Goal: Navigation & Orientation: Find specific page/section

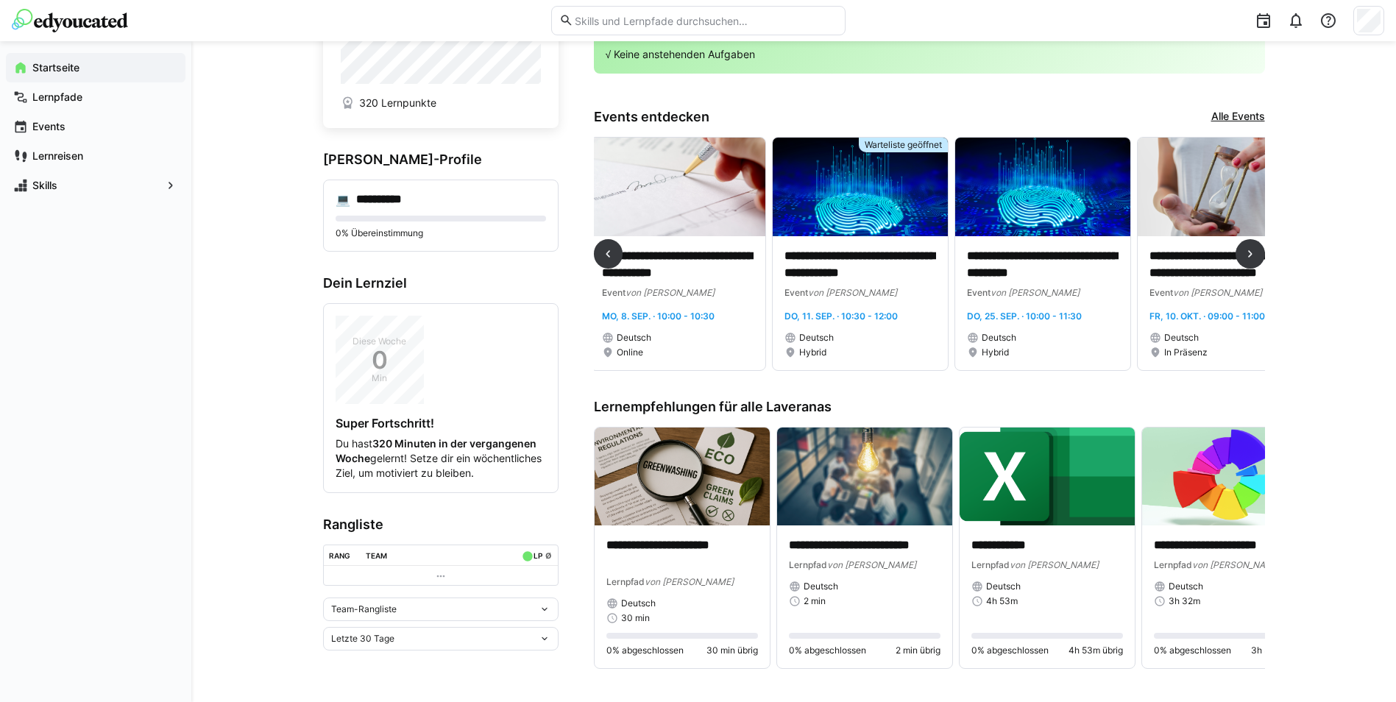
scroll to position [0, 550]
click at [1041, 269] on p "**********" at bounding box center [1044, 265] width 152 height 34
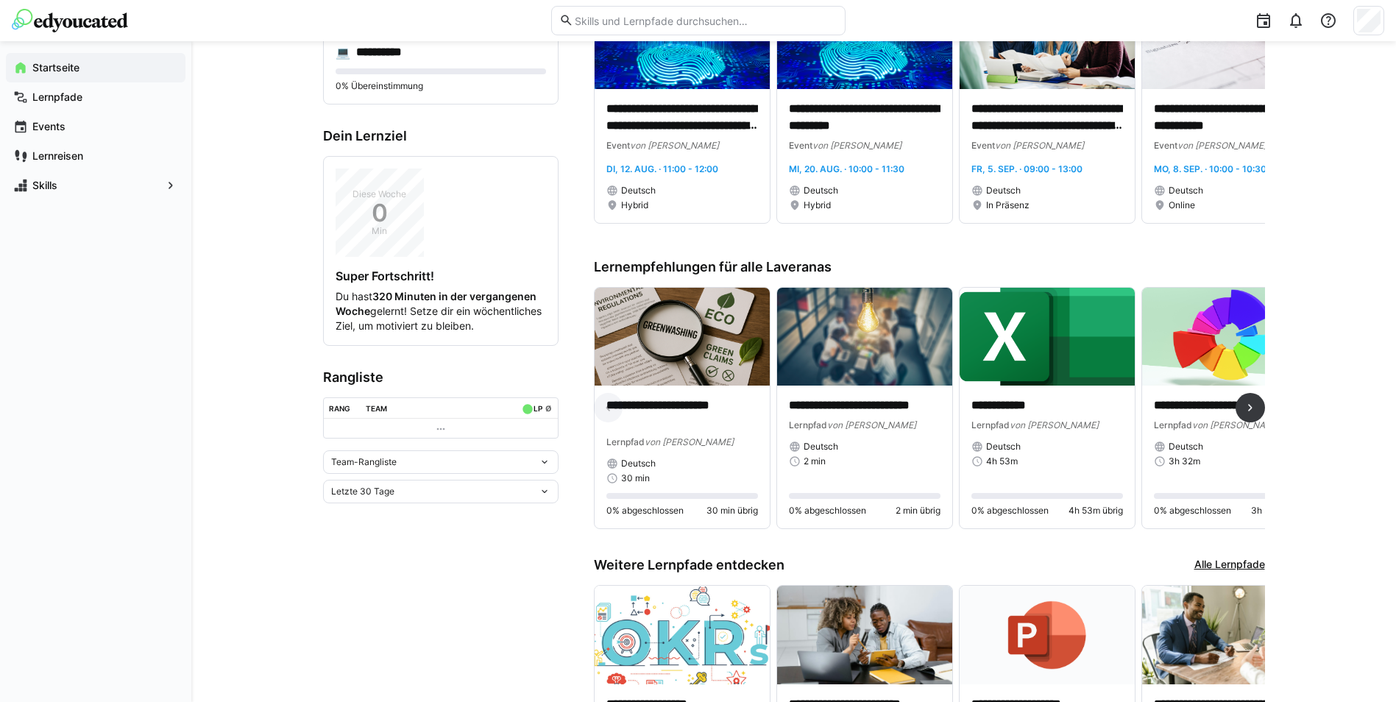
drag, startPoint x: 740, startPoint y: 542, endPoint x: 904, endPoint y: 567, distance: 166.0
click at [910, 573] on div "Weitere Lernpfade entdecken Alle Lernpfade" at bounding box center [929, 565] width 671 height 16
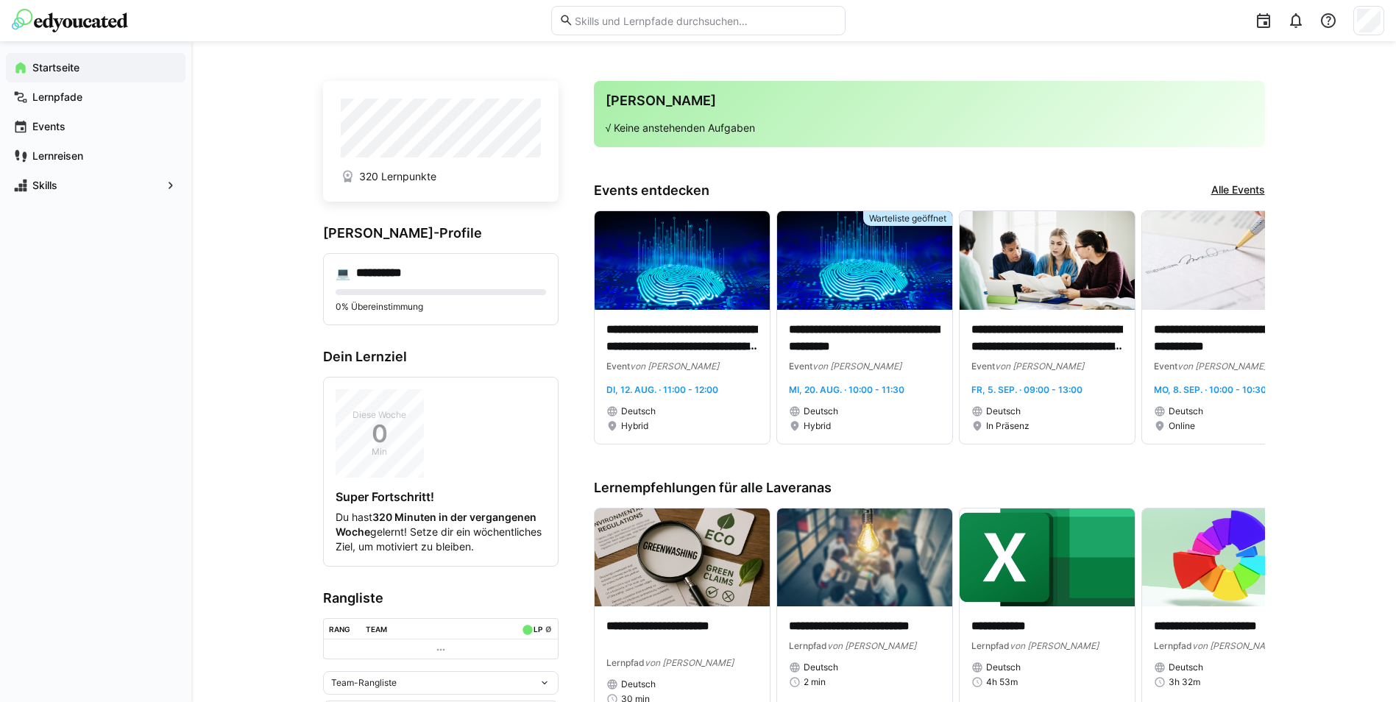
click at [400, 175] on span "320 Lernpunkte" at bounding box center [397, 176] width 77 height 15
click at [75, 104] on span "Lernpfade" at bounding box center [104, 97] width 148 height 15
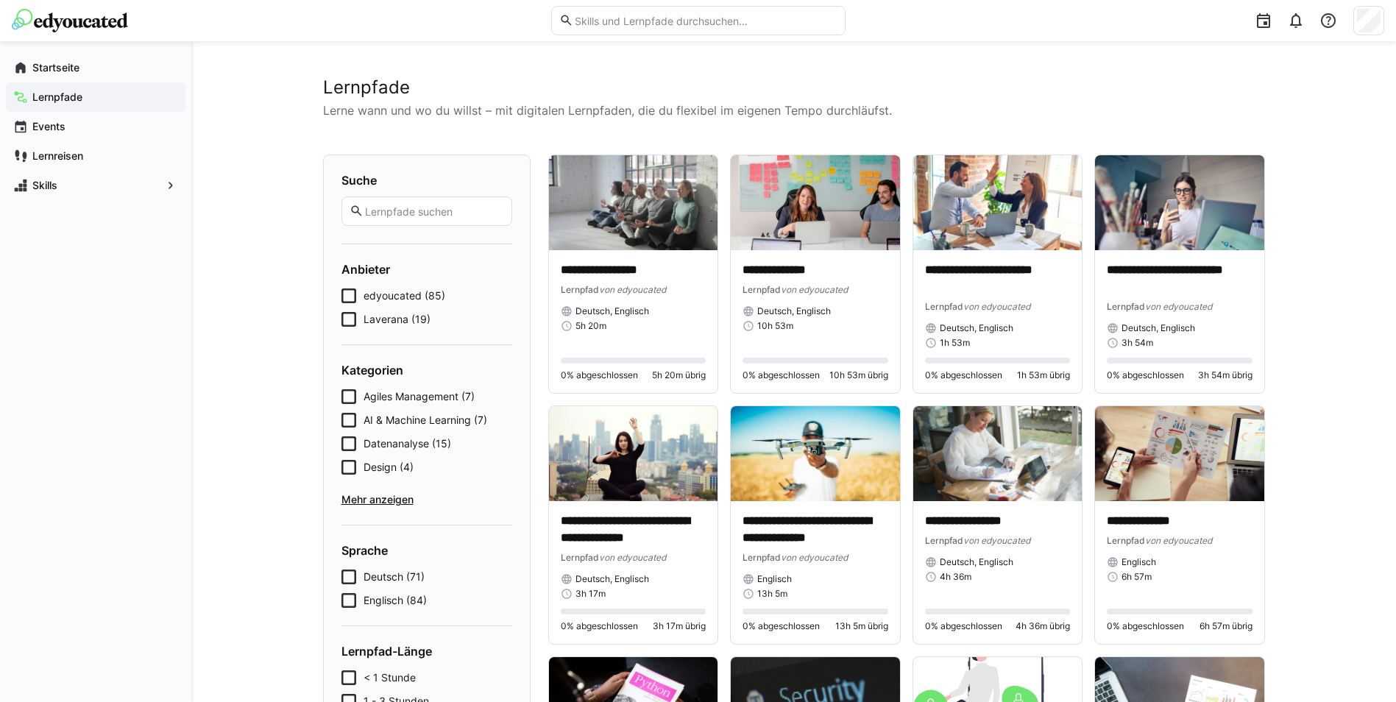
scroll to position [74, 0]
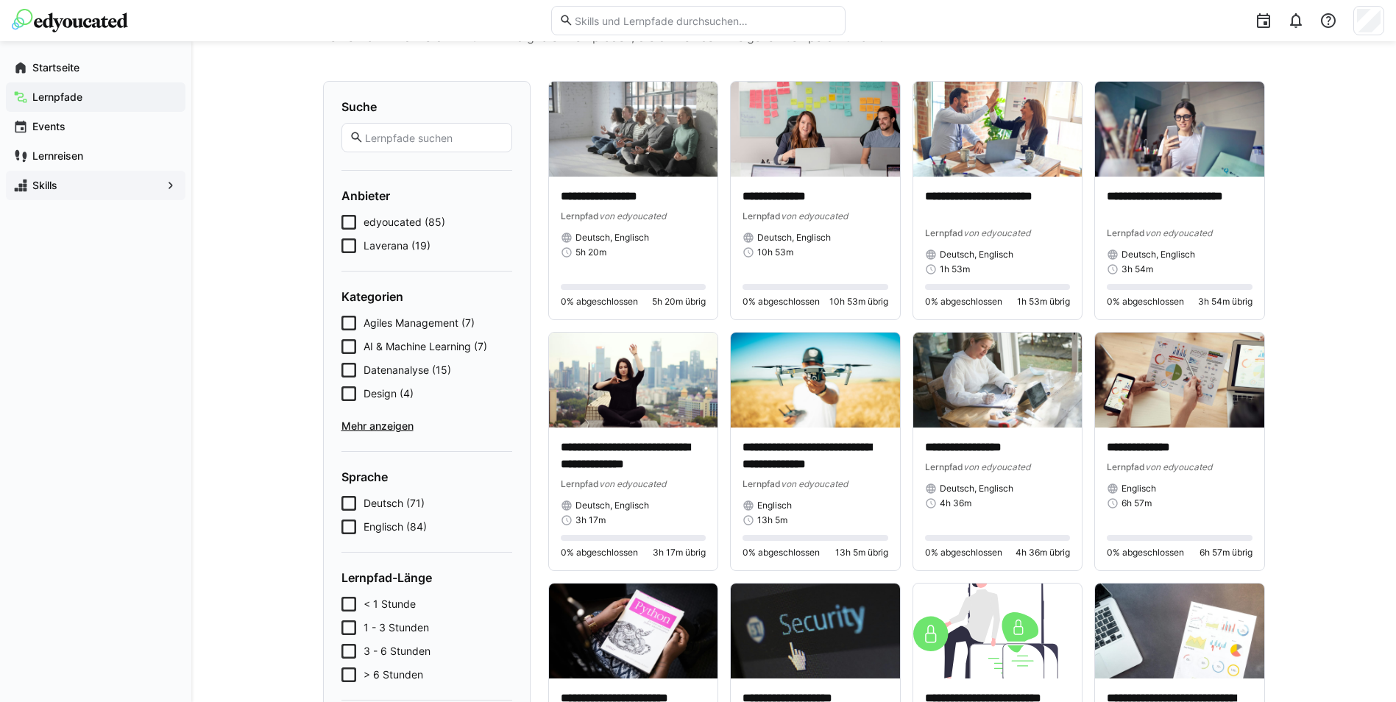
click at [75, 171] on div "Skills" at bounding box center [96, 185] width 180 height 29
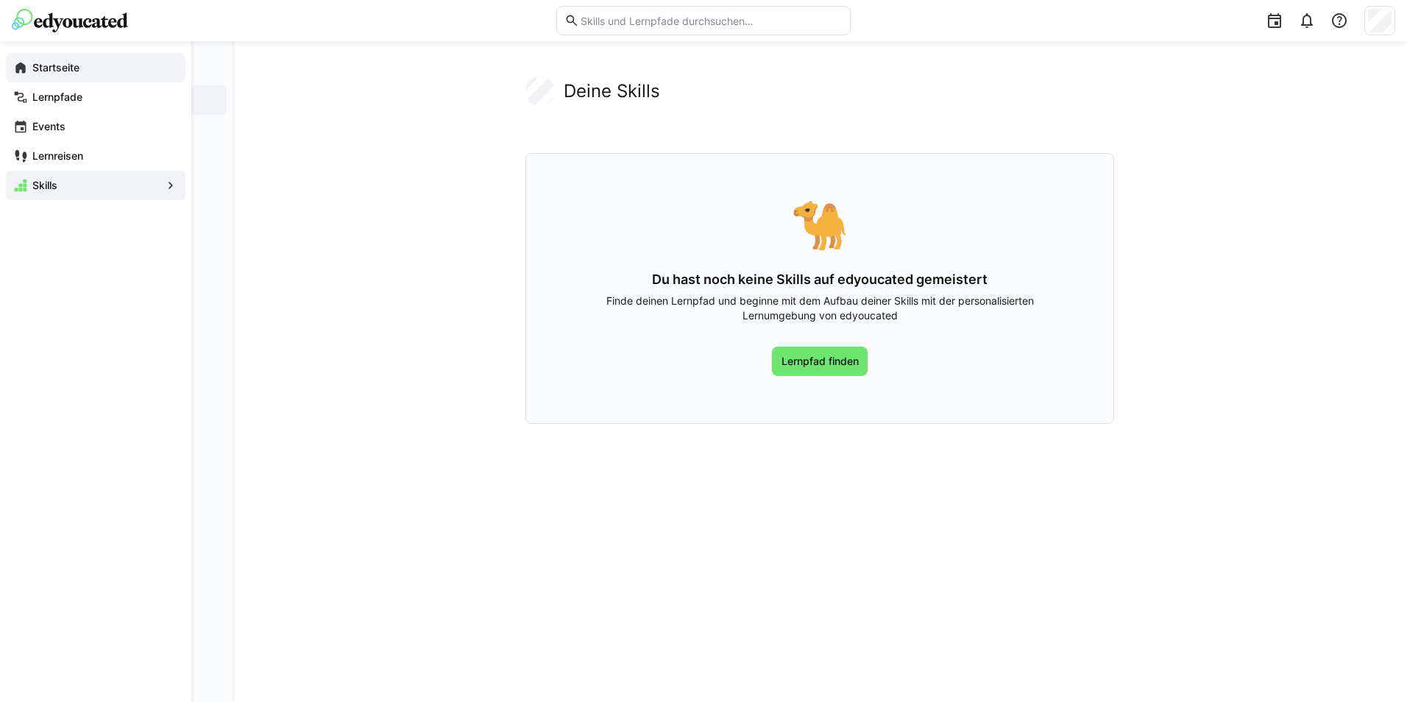
click at [22, 75] on div "Startseite" at bounding box center [96, 67] width 180 height 29
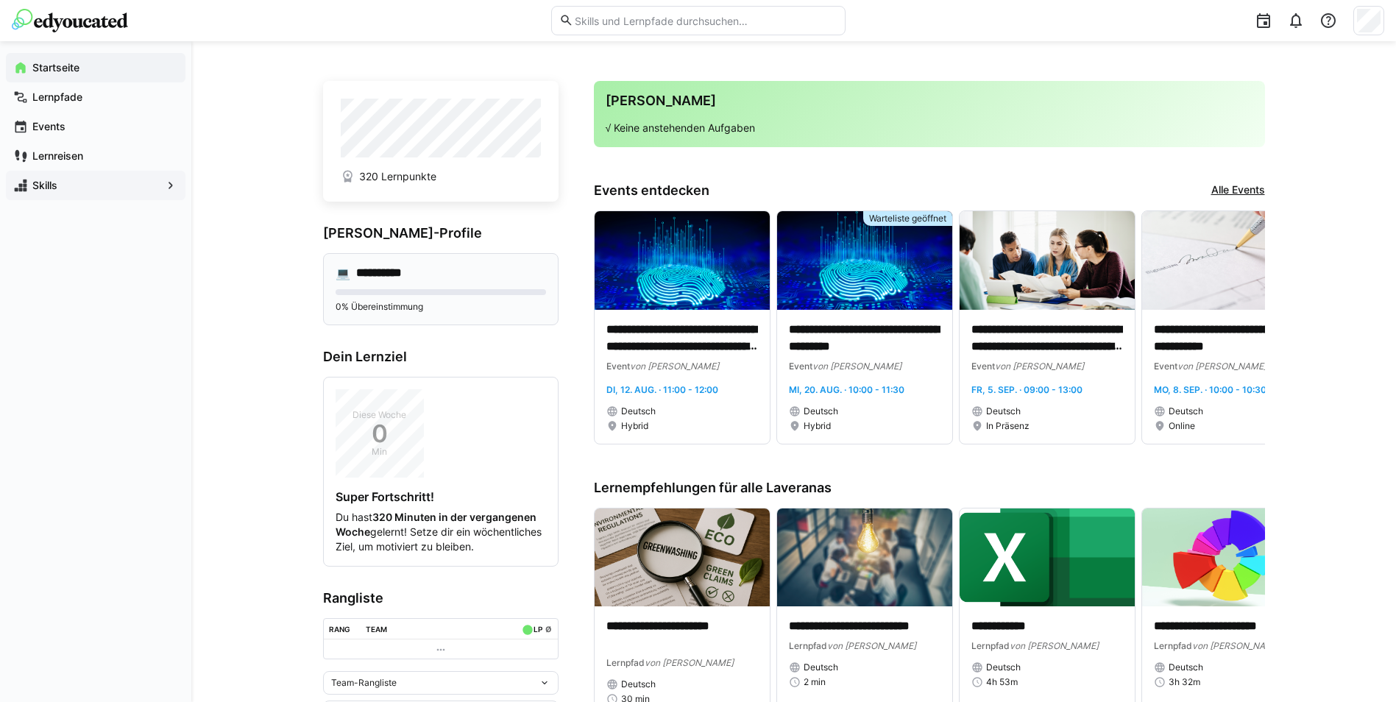
click at [417, 273] on h4 "**********" at bounding box center [389, 273] width 67 height 15
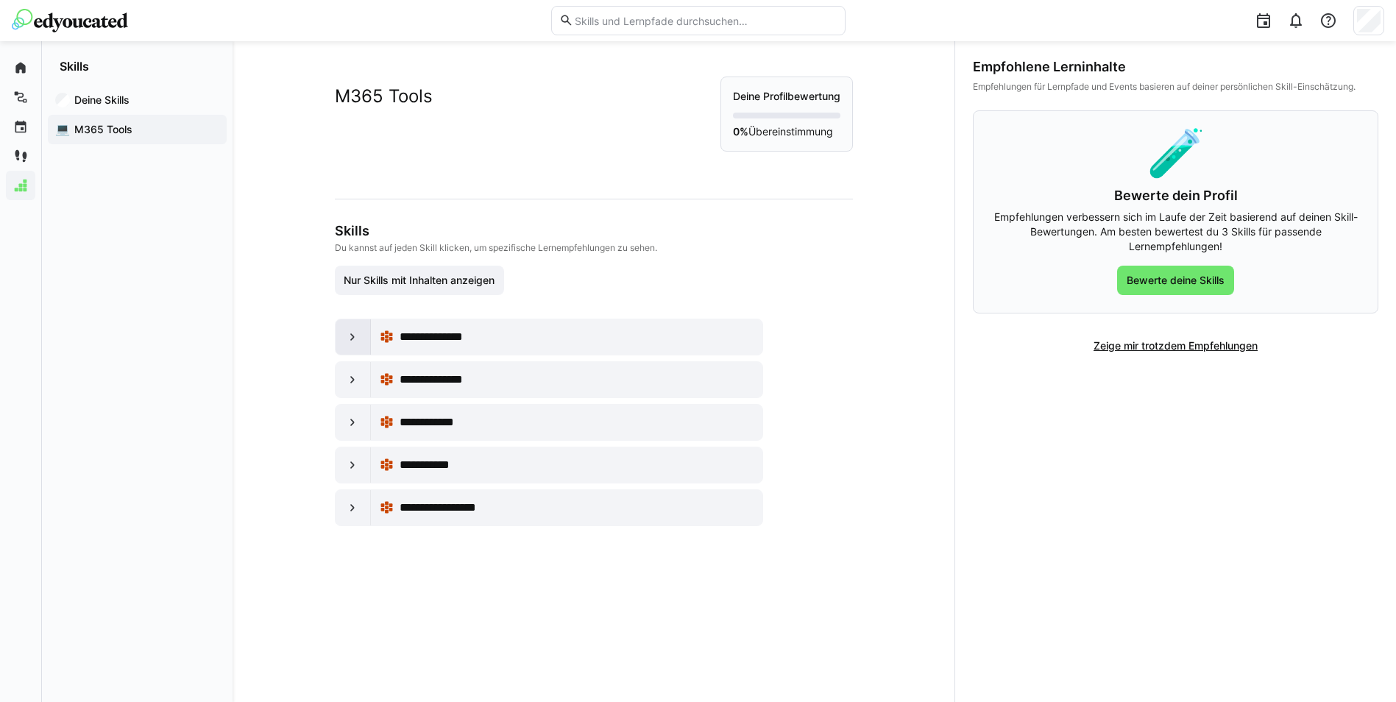
click at [336, 330] on div at bounding box center [353, 336] width 35 height 35
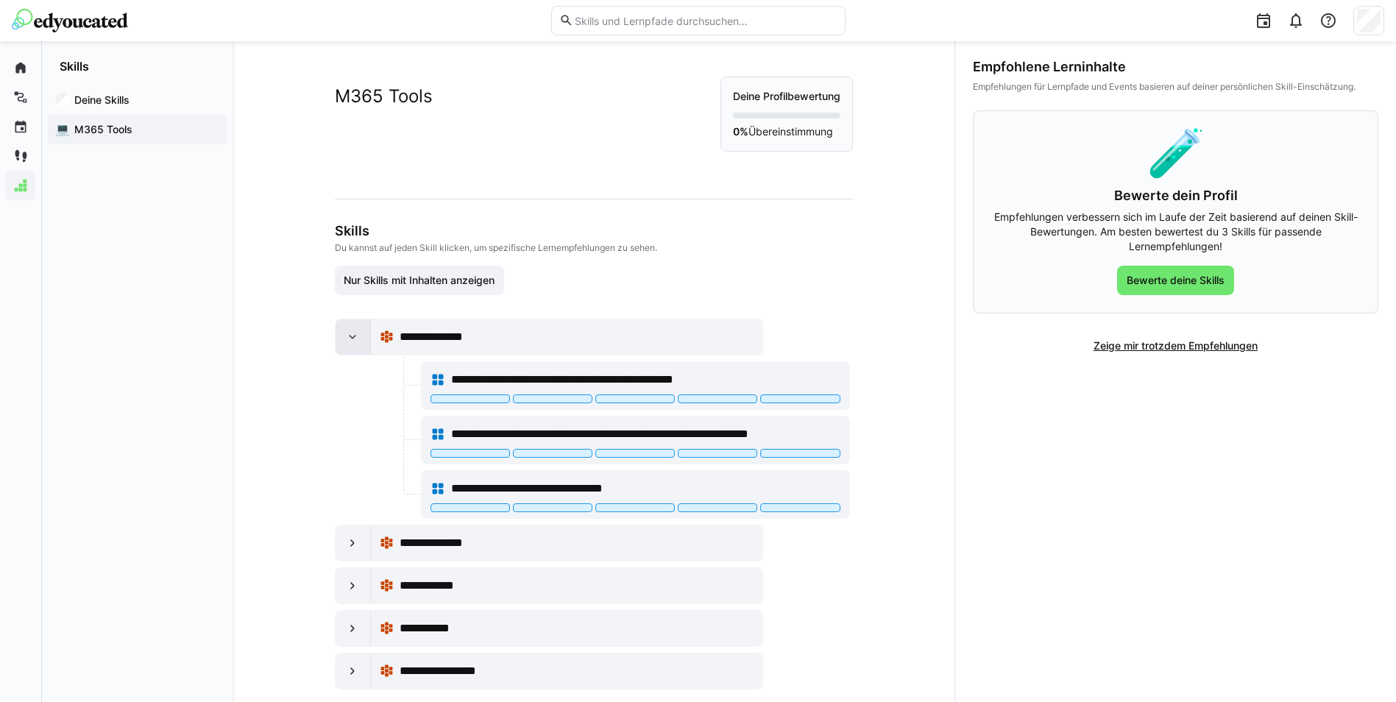
click at [350, 341] on eds-icon at bounding box center [352, 337] width 15 height 15
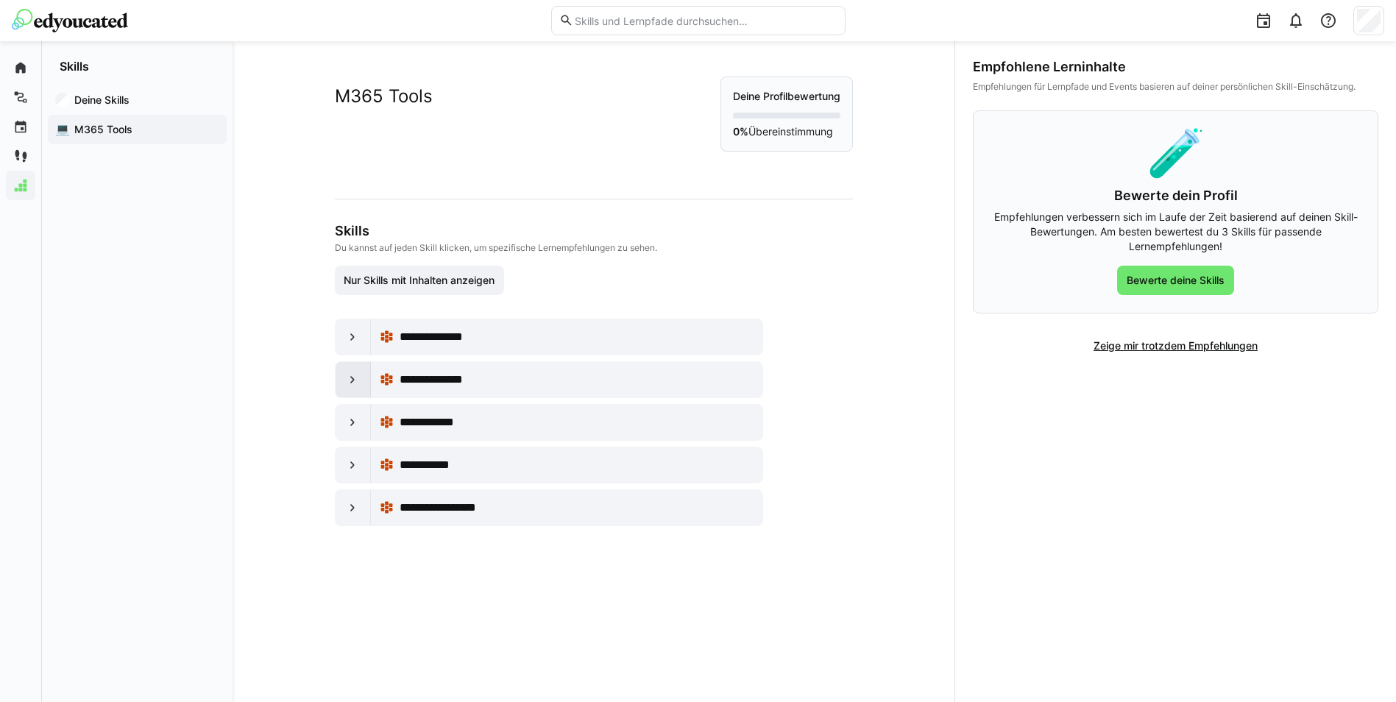
click at [356, 369] on div at bounding box center [353, 379] width 35 height 35
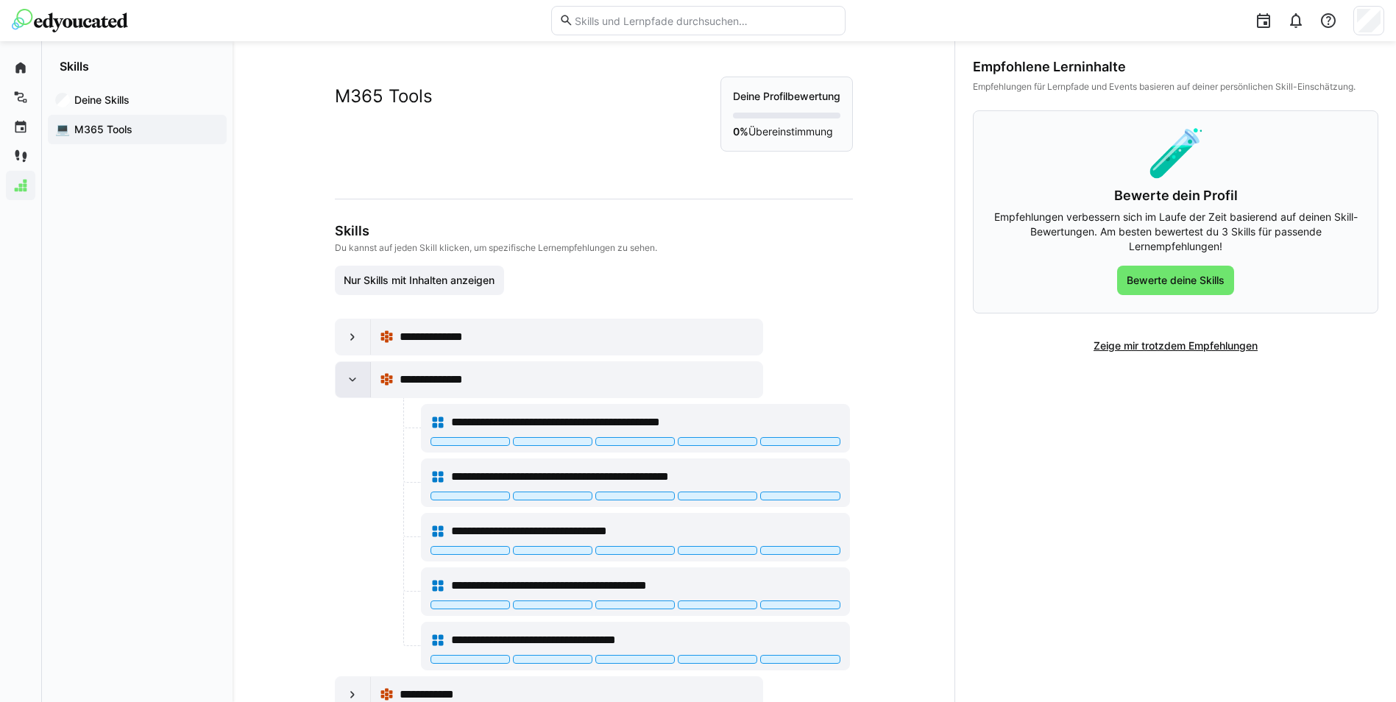
click at [356, 369] on div at bounding box center [353, 379] width 35 height 35
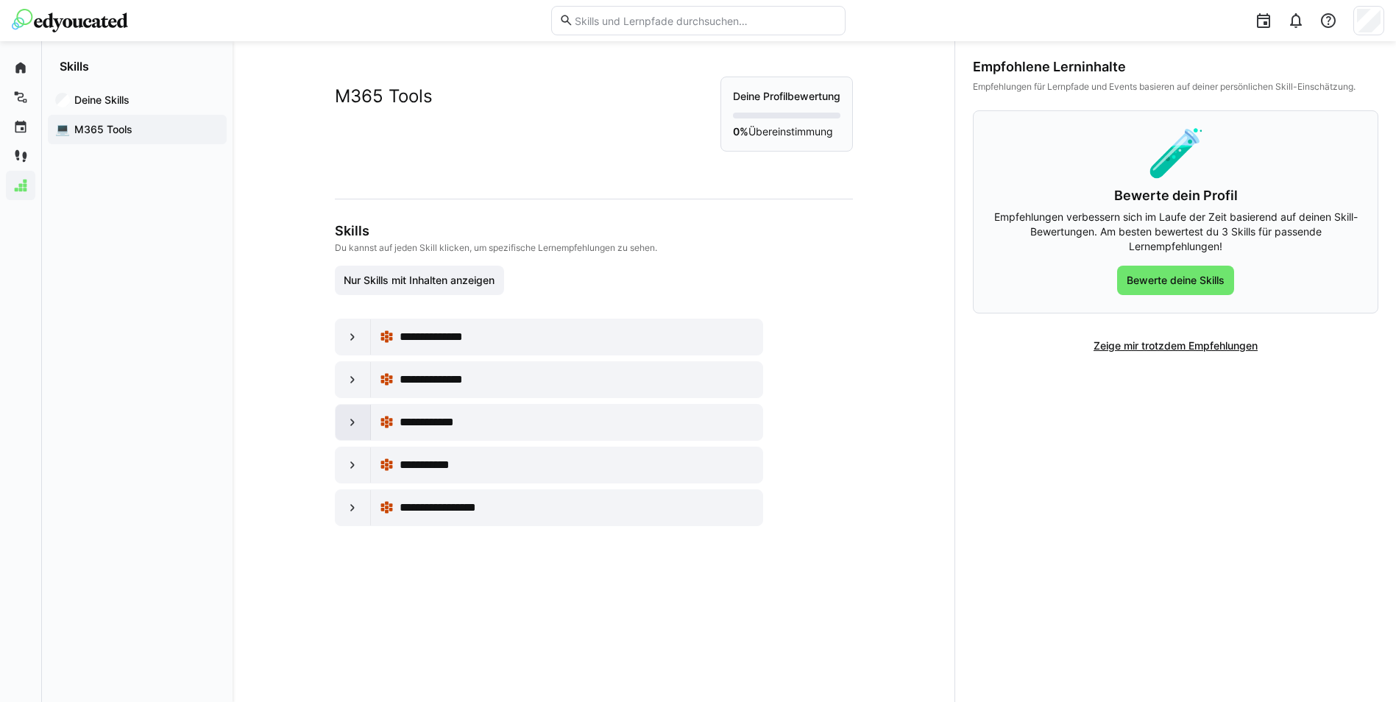
click at [353, 418] on eds-icon at bounding box center [352, 422] width 15 height 15
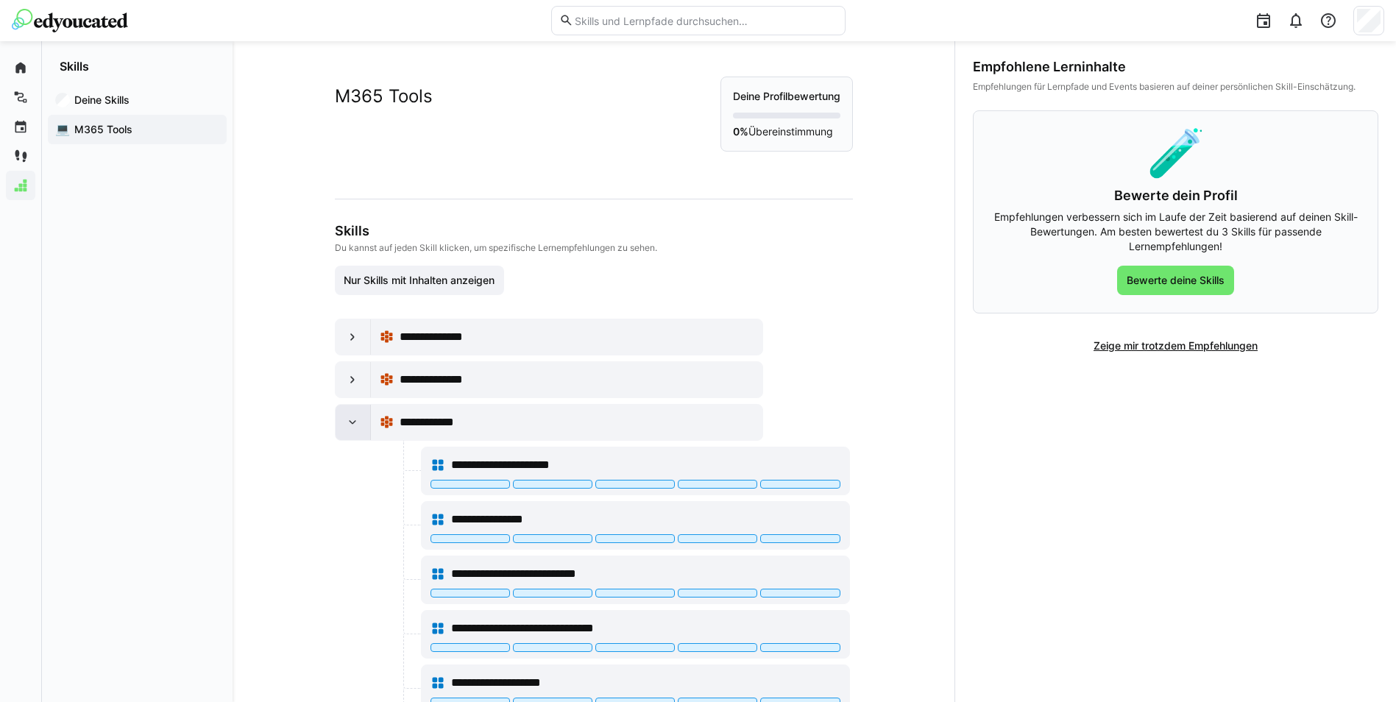
click at [353, 418] on eds-icon at bounding box center [352, 422] width 15 height 15
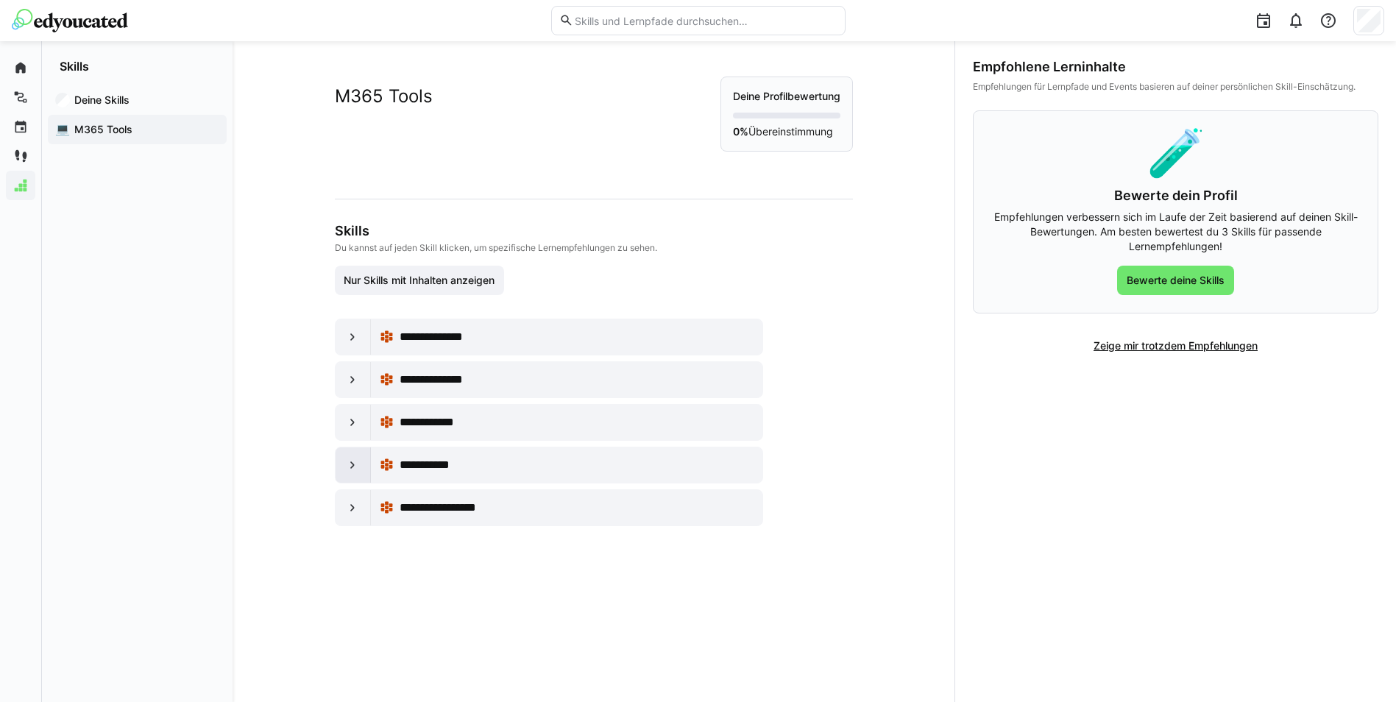
click at [351, 456] on div at bounding box center [353, 464] width 35 height 35
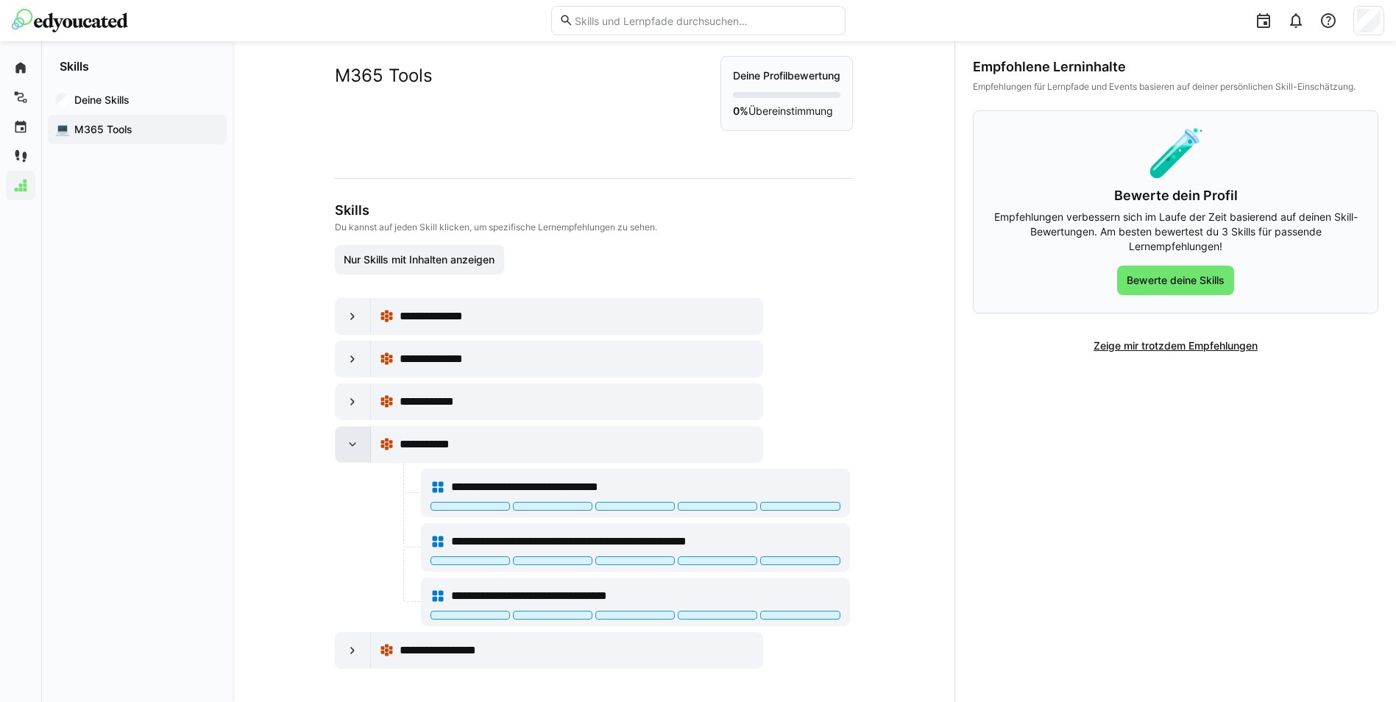
scroll to position [23, 0]
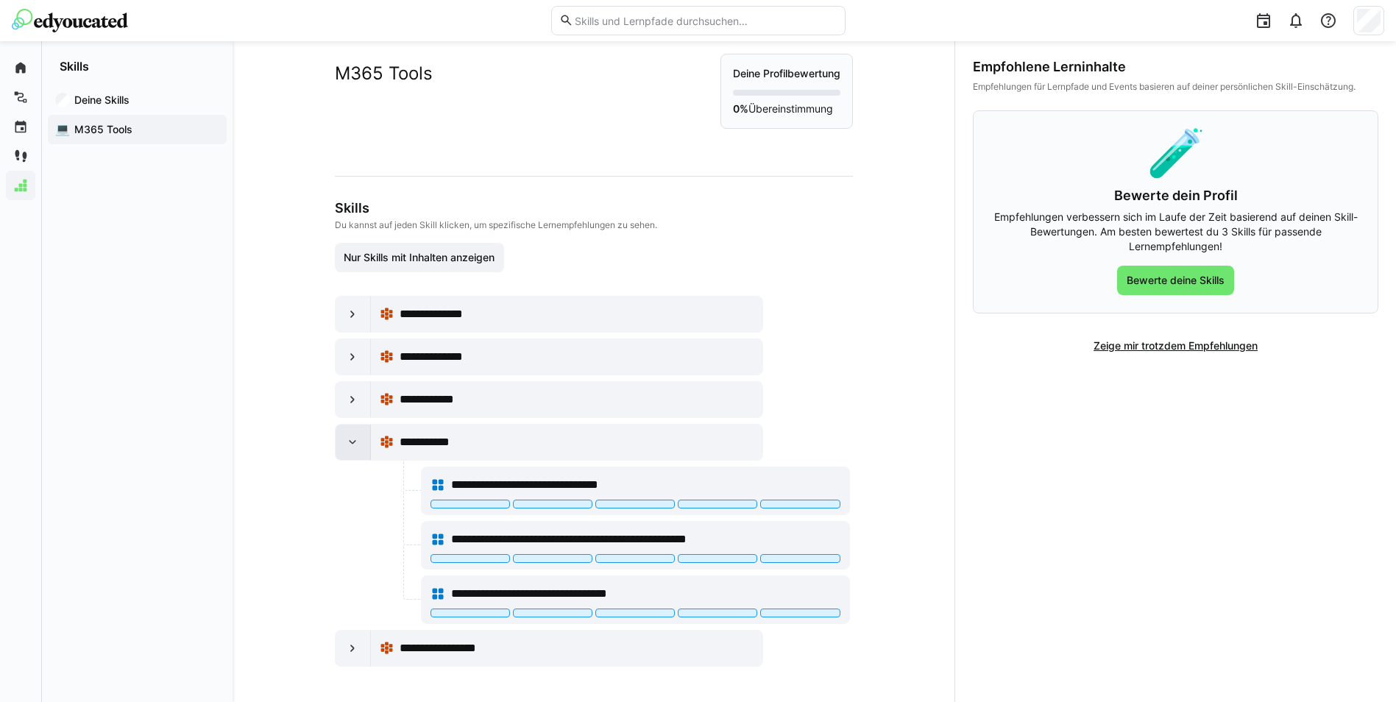
click at [343, 450] on div at bounding box center [353, 442] width 35 height 35
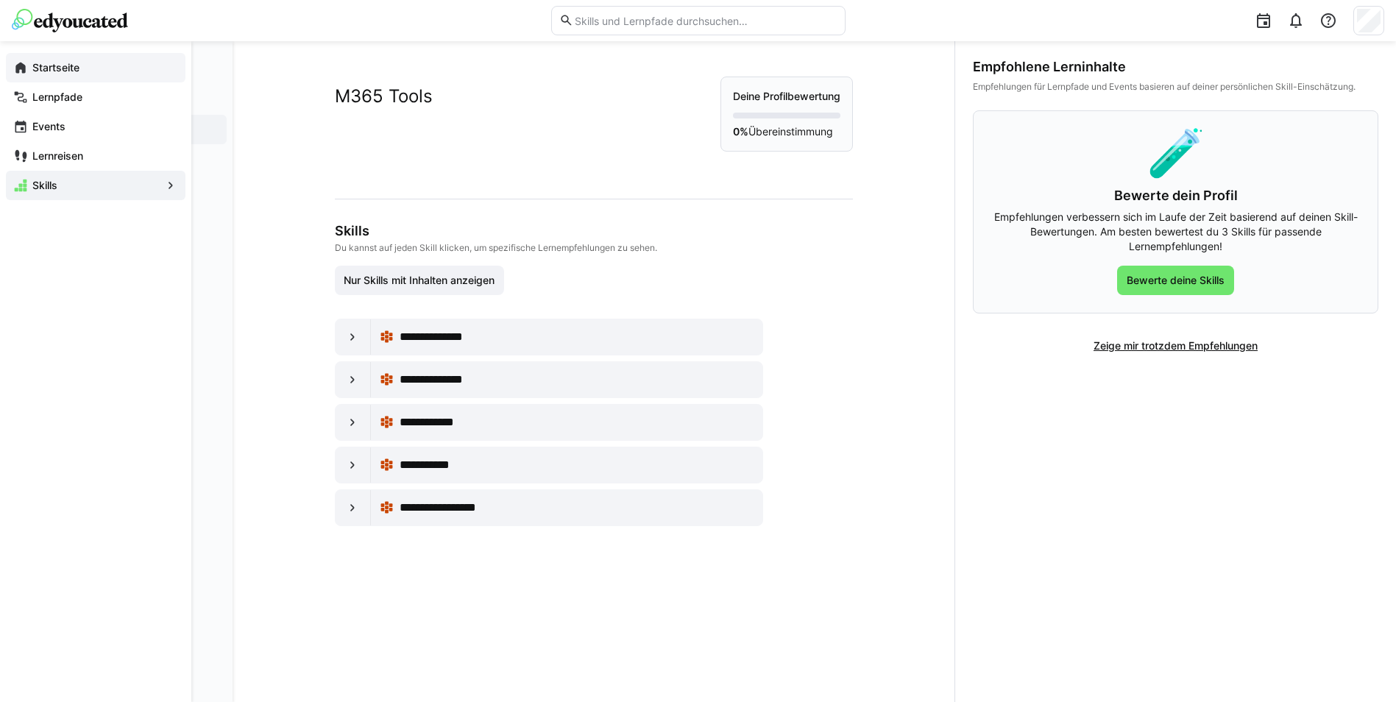
click at [0, 0] on app-navigation-label "Startseite" at bounding box center [0, 0] width 0 height 0
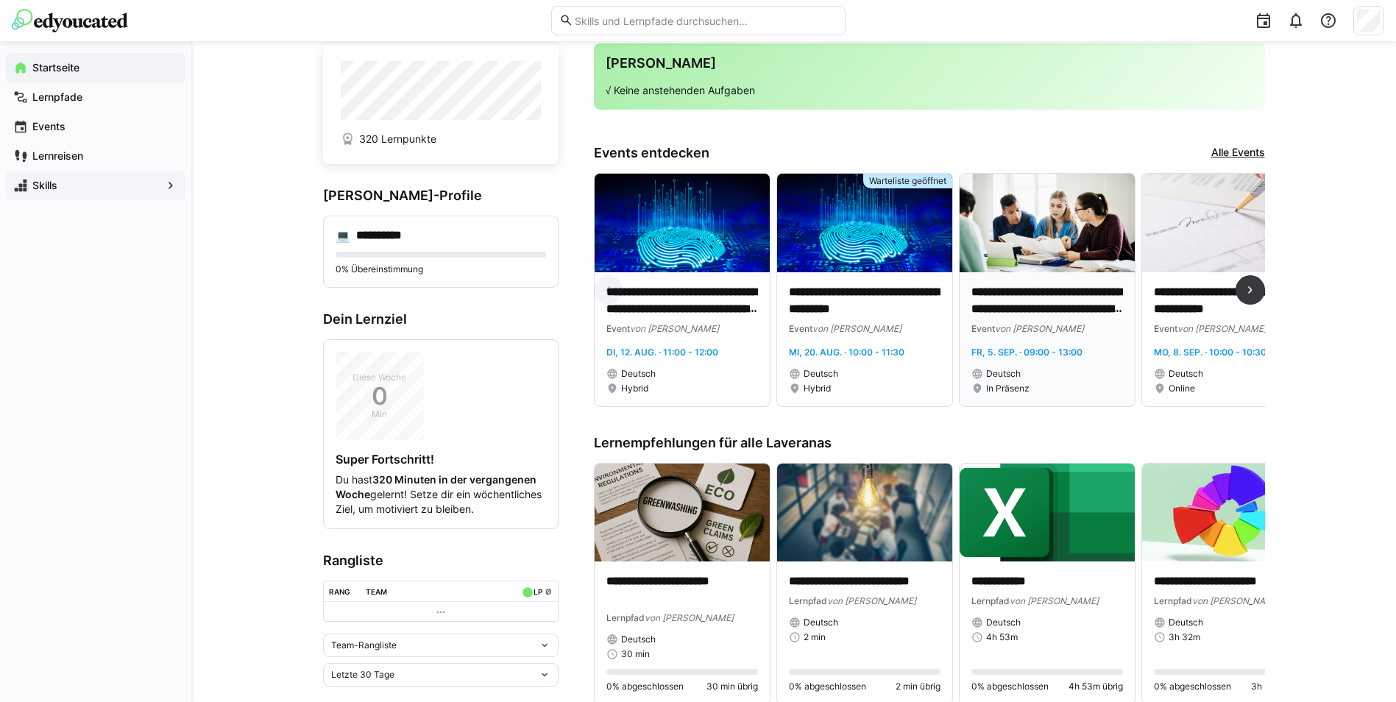
scroll to position [74, 0]
